Goal: Find specific page/section: Find specific page/section

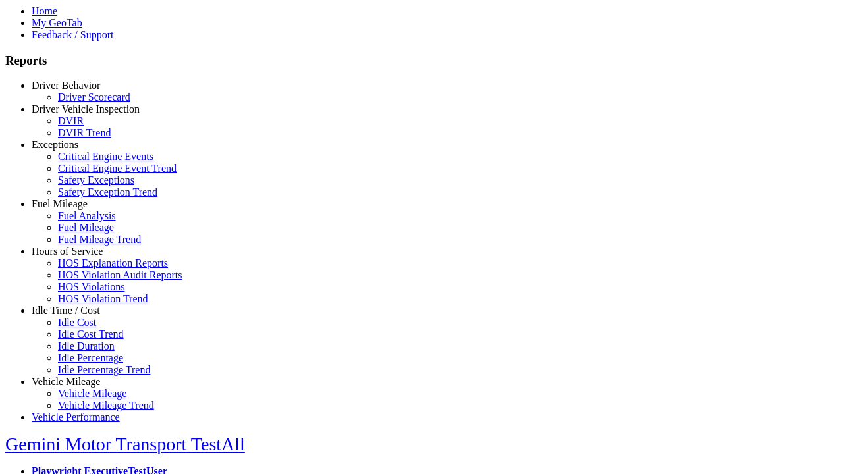
click at [76, 257] on link "Hours of Service" at bounding box center [67, 251] width 71 height 11
click at [86, 269] on link "HOS Explanation Reports" at bounding box center [113, 262] width 110 height 11
